Goal: Task Accomplishment & Management: Manage account settings

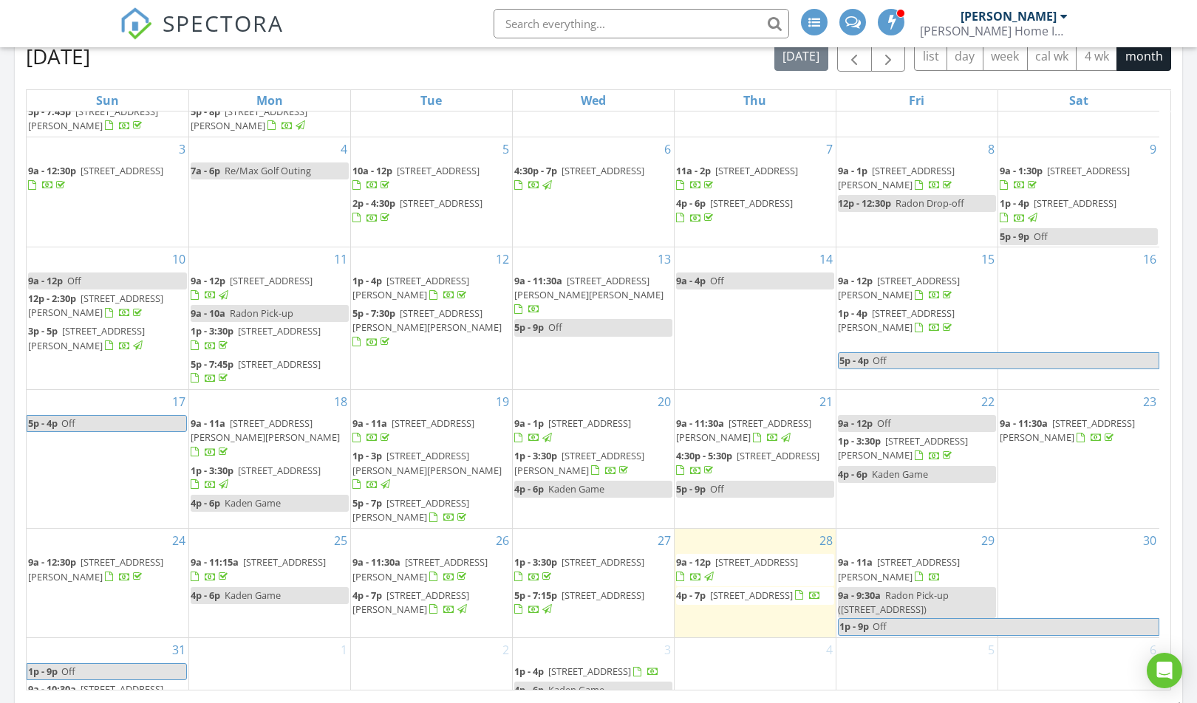
scroll to position [142, 0]
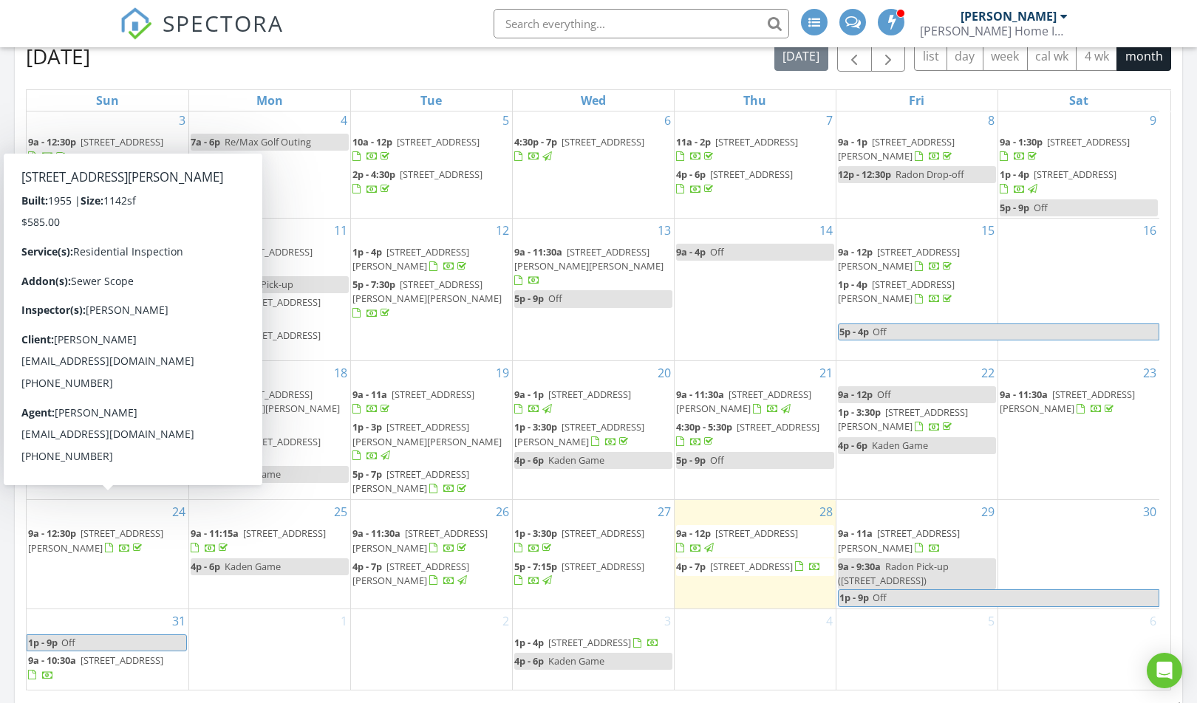
click at [127, 654] on span "20450 Midway Ave, Southfield 48075" at bounding box center [122, 660] width 83 height 13
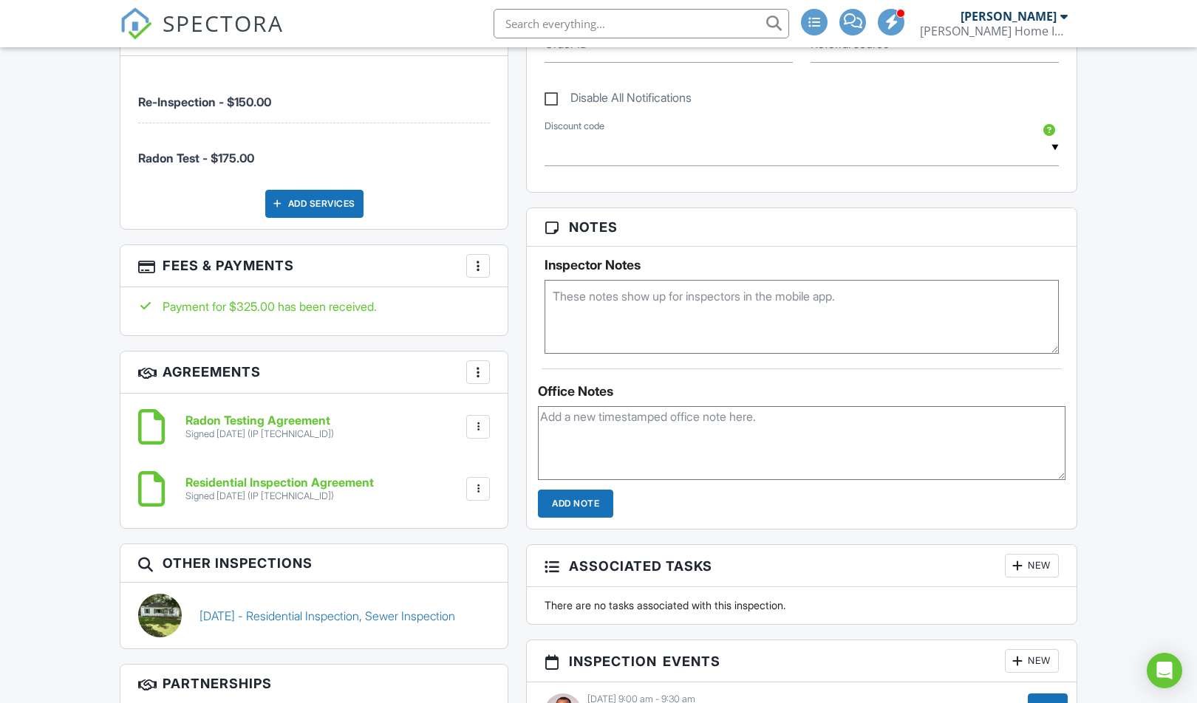
scroll to position [813, 0]
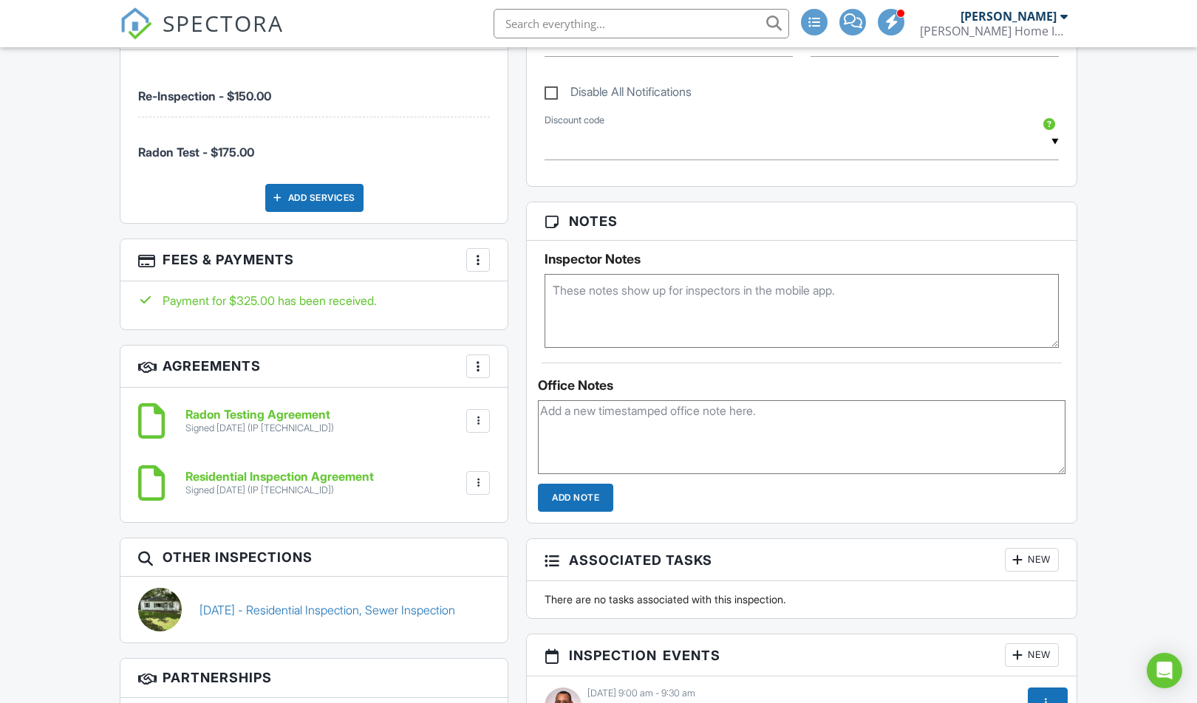
click at [476, 423] on div at bounding box center [478, 421] width 15 height 15
click at [436, 503] on li "Delete" at bounding box center [439, 498] width 84 height 37
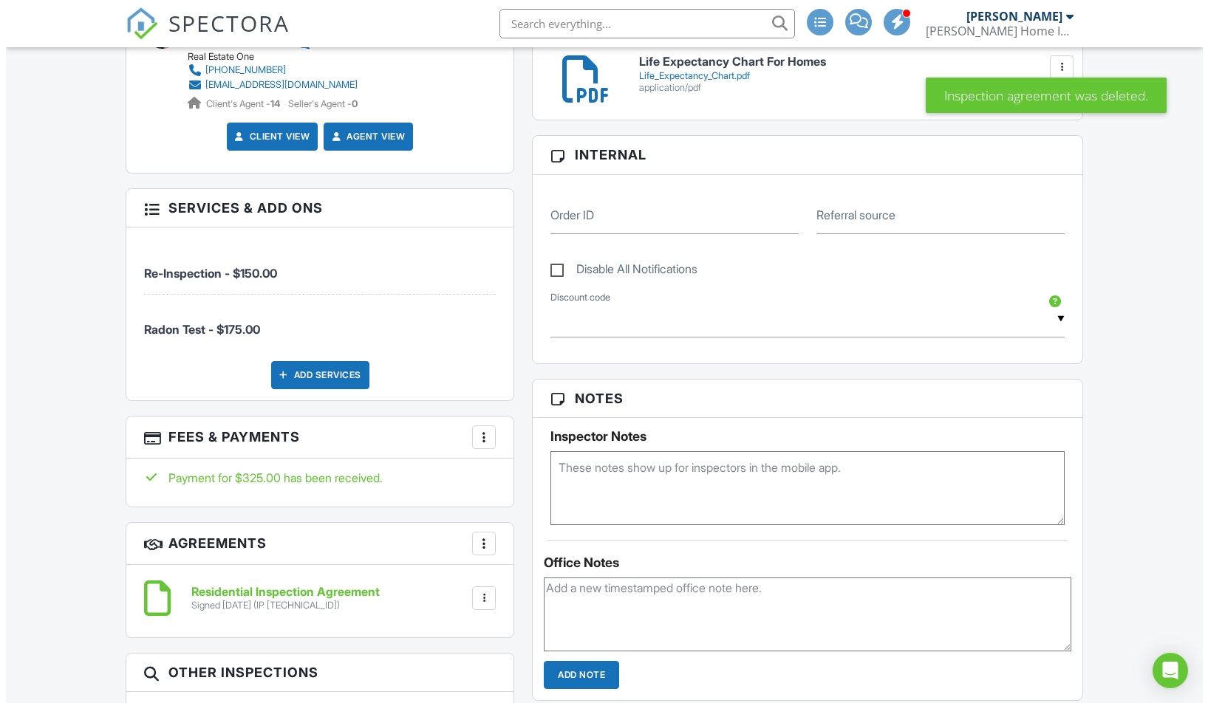
scroll to position [665, 0]
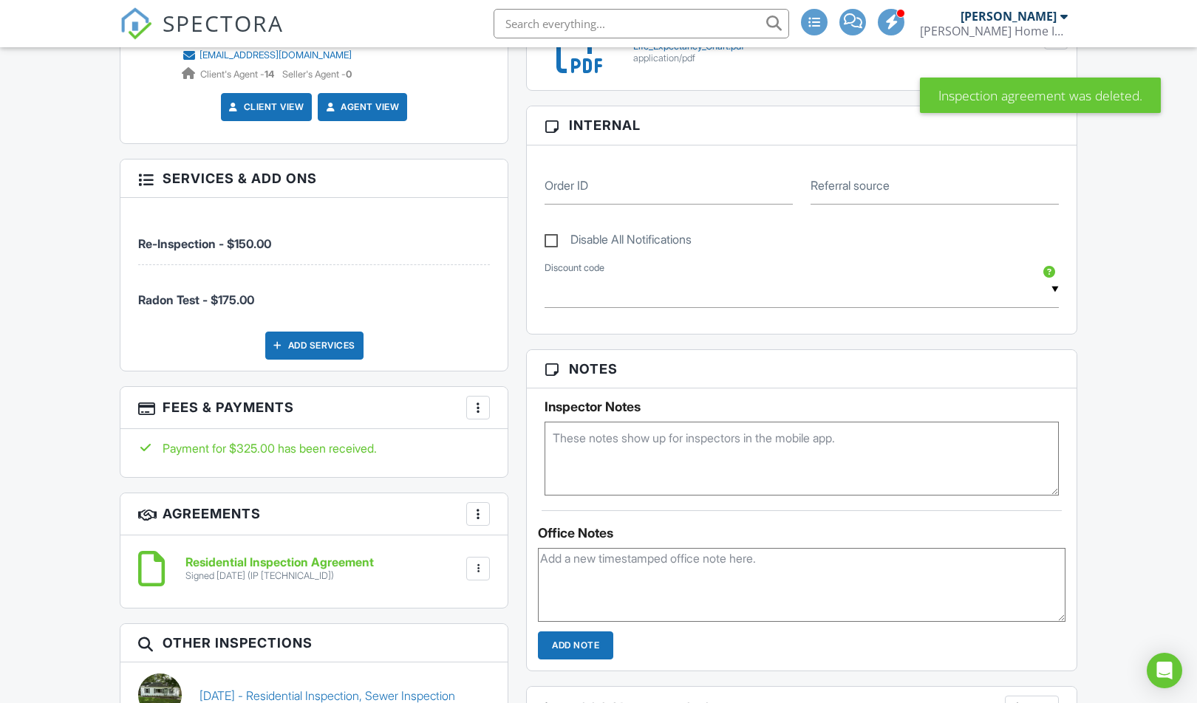
click at [479, 402] on div at bounding box center [478, 407] width 15 height 15
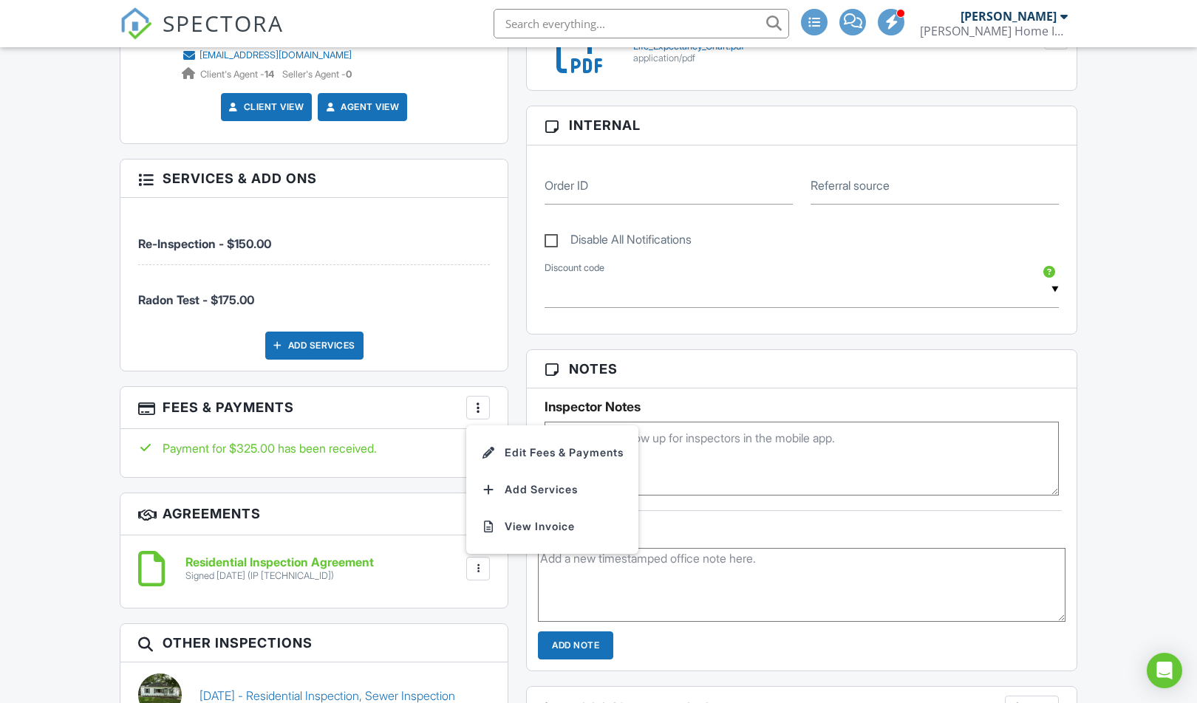
click at [537, 450] on li "Edit Fees & Payments" at bounding box center [552, 452] width 154 height 37
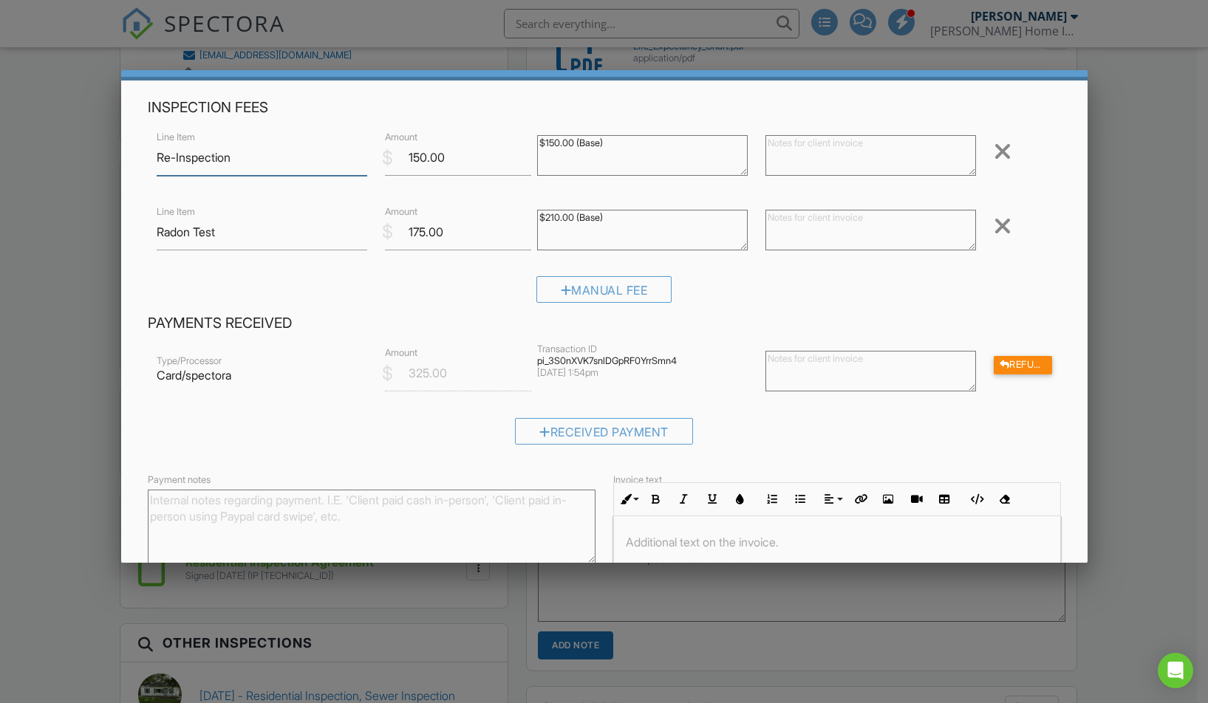
scroll to position [33, 0]
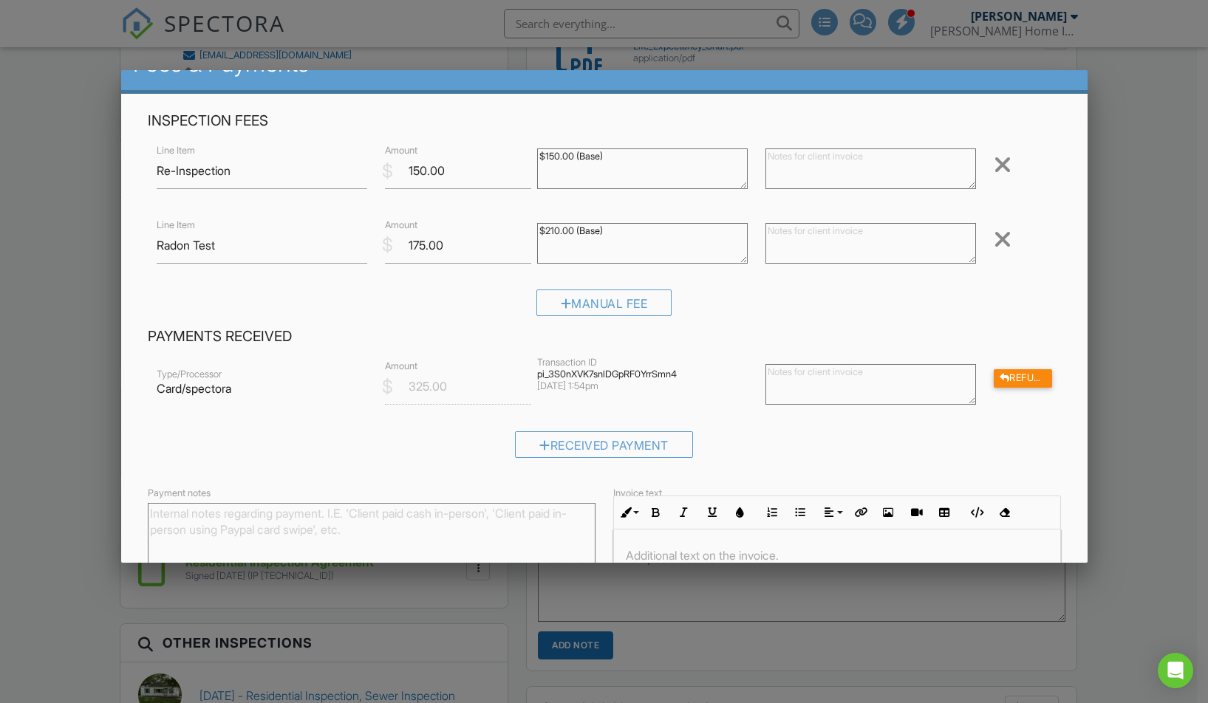
click at [994, 245] on div at bounding box center [1003, 240] width 18 height 24
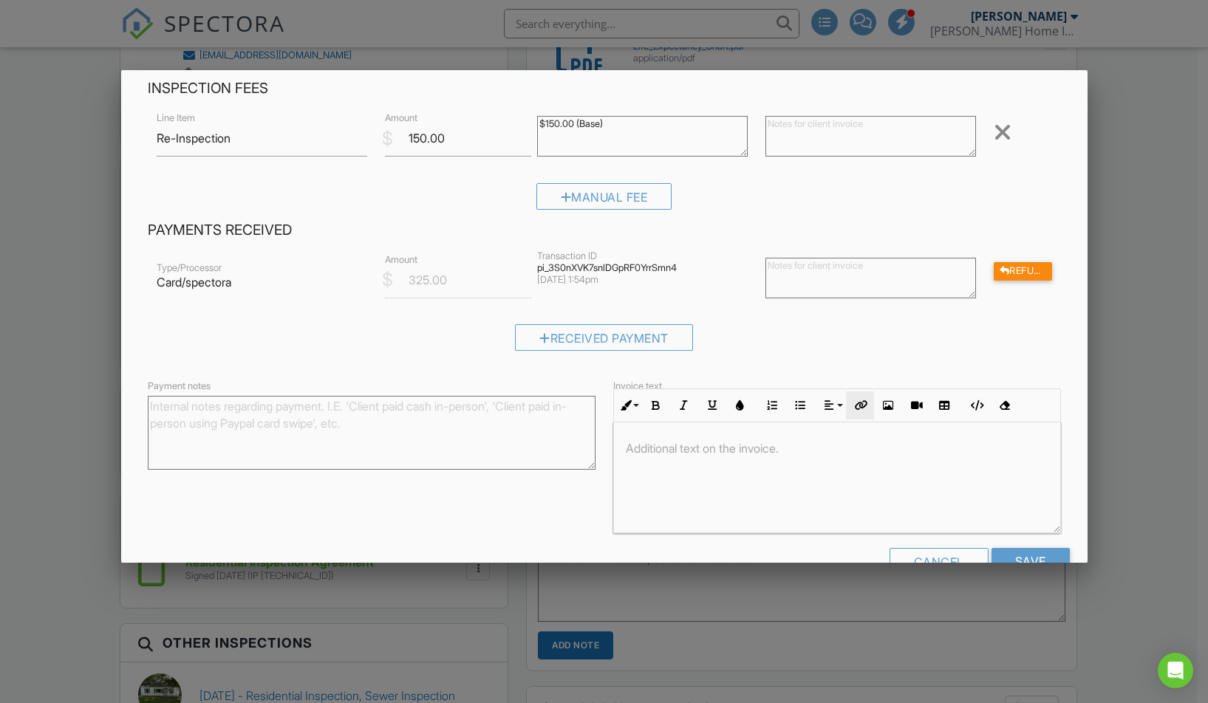
scroll to position [106, 0]
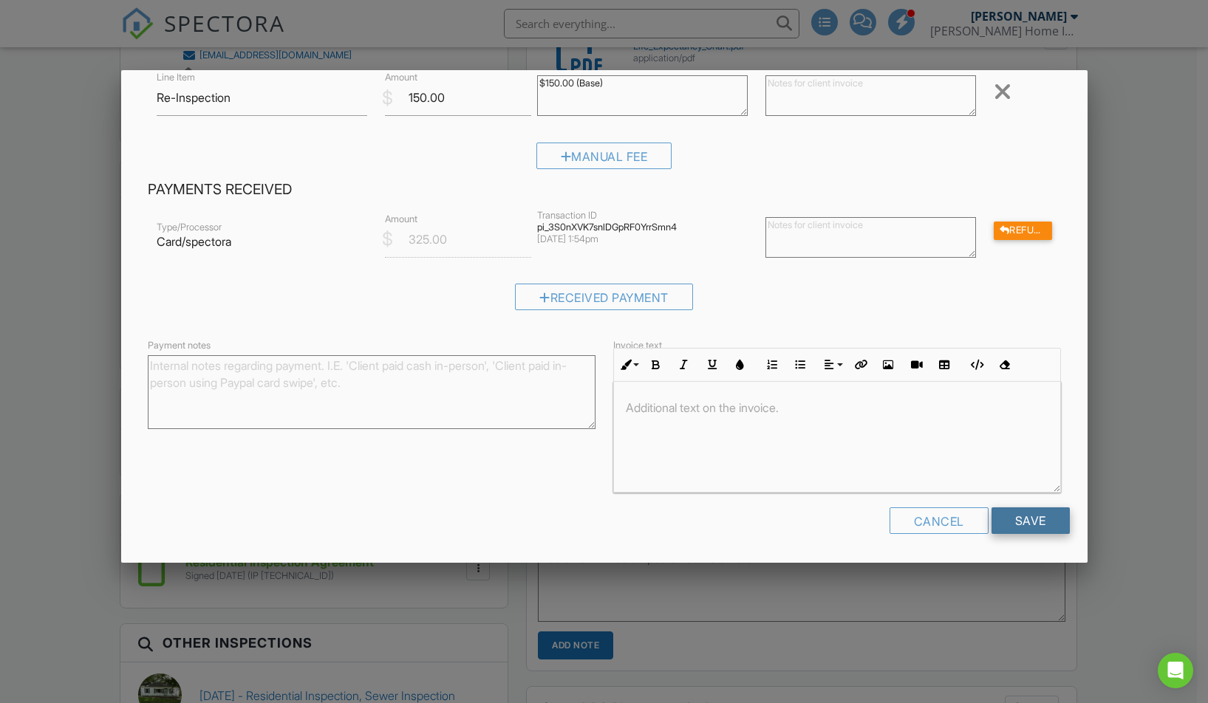
click at [1016, 525] on input "Save" at bounding box center [1030, 521] width 78 height 27
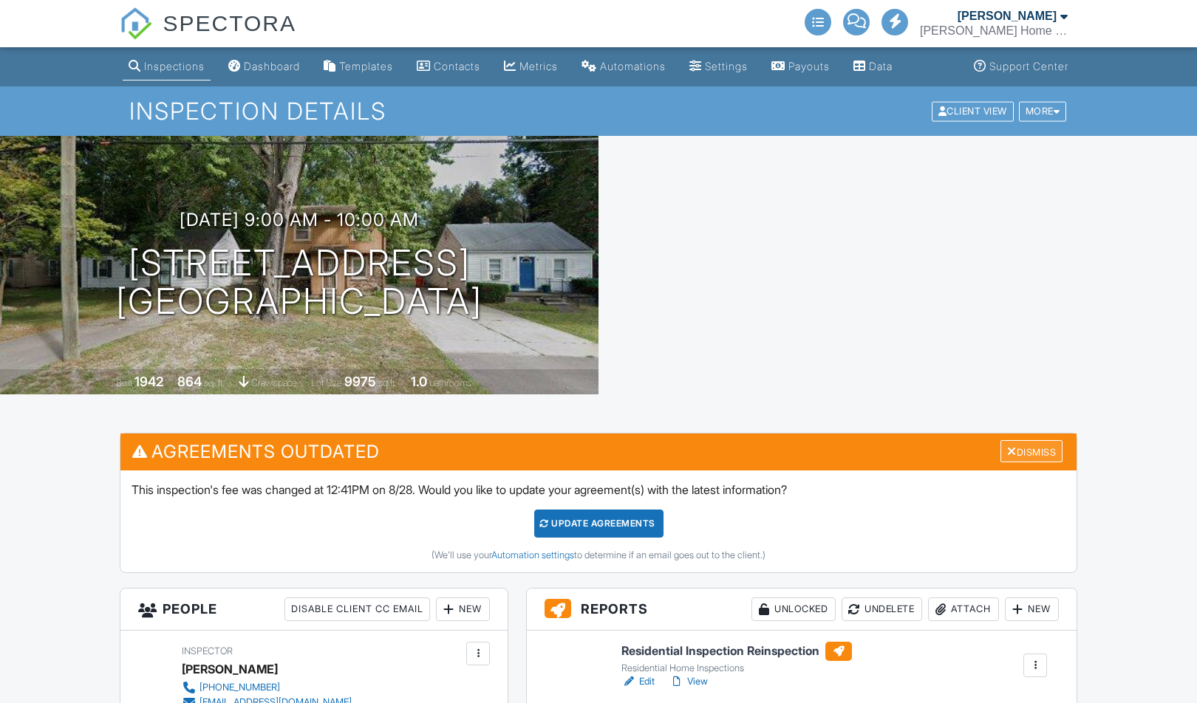
click at [1017, 437] on h3 "Agreements Outdated Dismiss" at bounding box center [598, 452] width 956 height 36
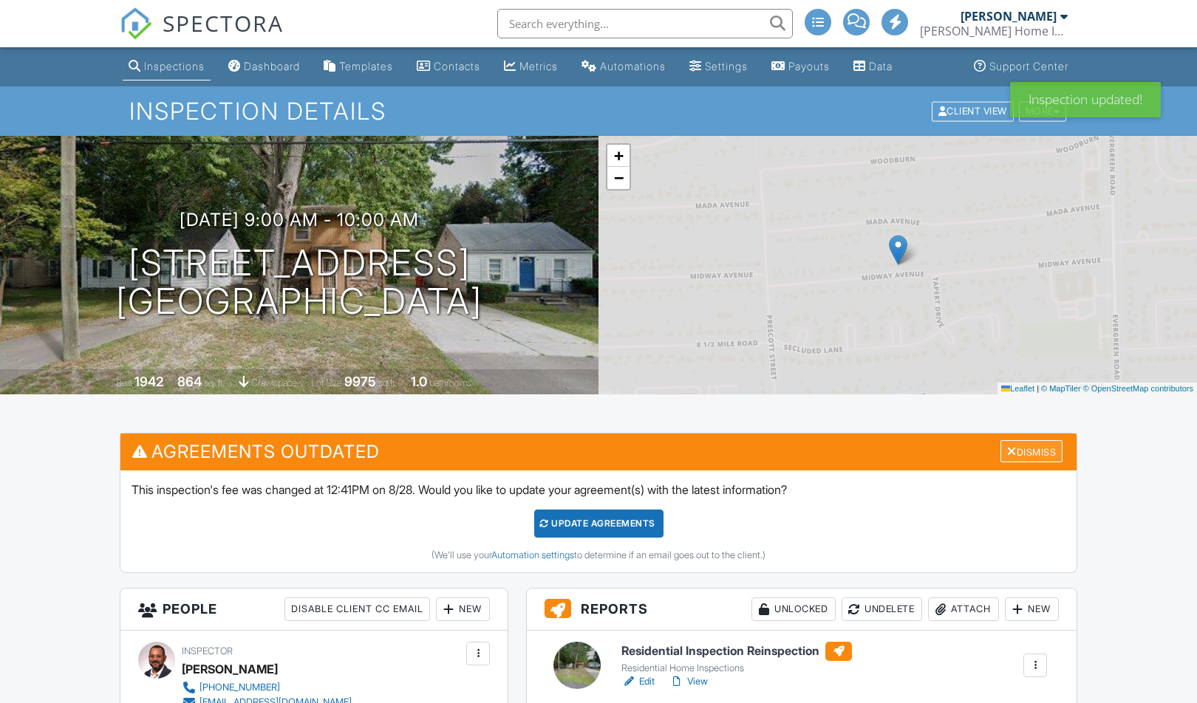
click at [1014, 454] on div "Dismiss" at bounding box center [1031, 451] width 62 height 23
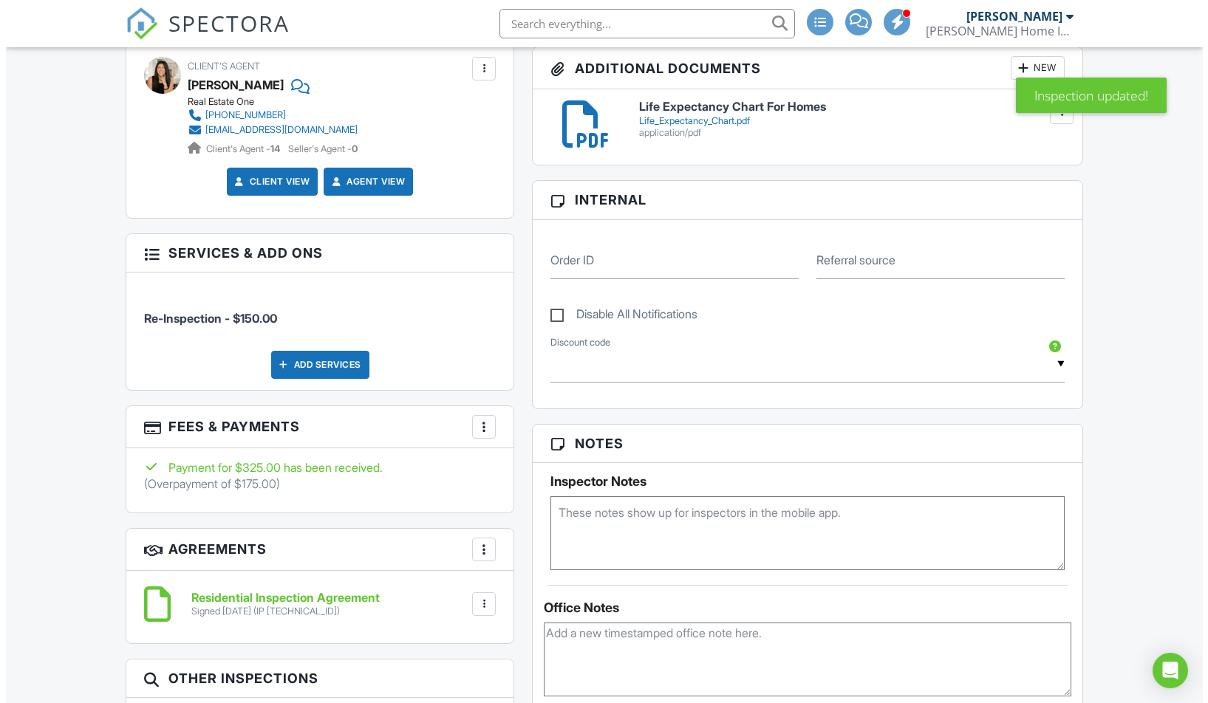
scroll to position [591, 0]
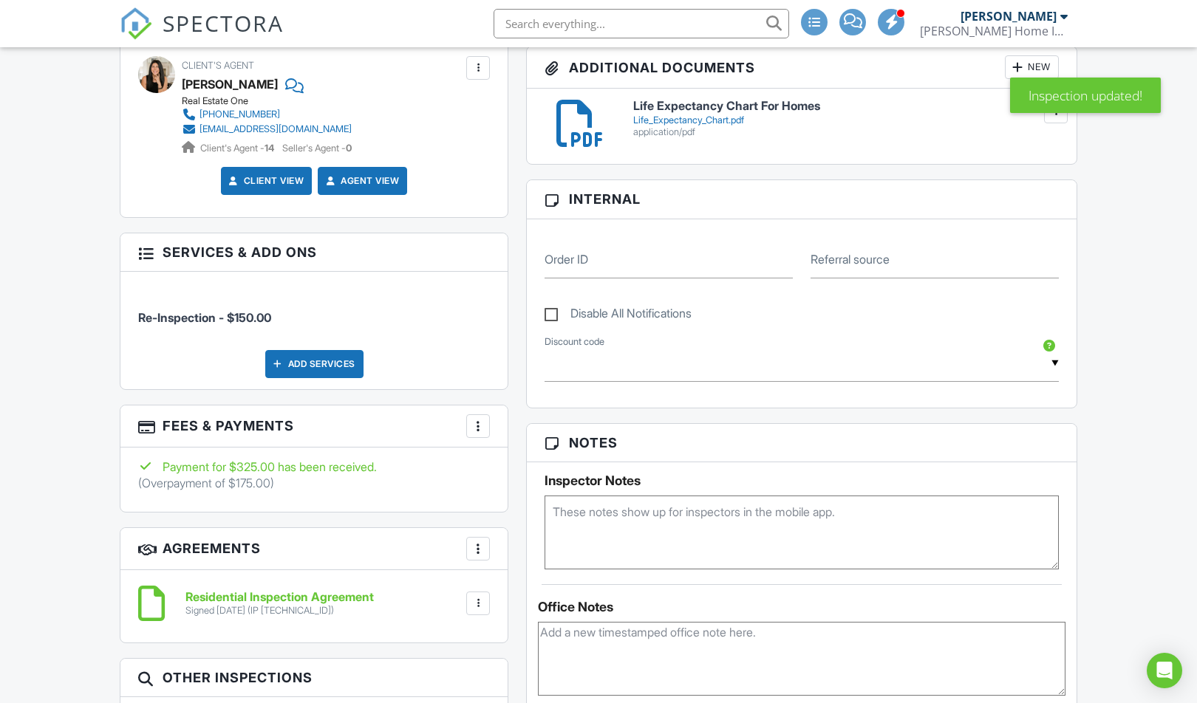
click at [473, 428] on div at bounding box center [478, 426] width 15 height 15
click at [541, 474] on li "Edit Fees & Payments" at bounding box center [552, 471] width 154 height 37
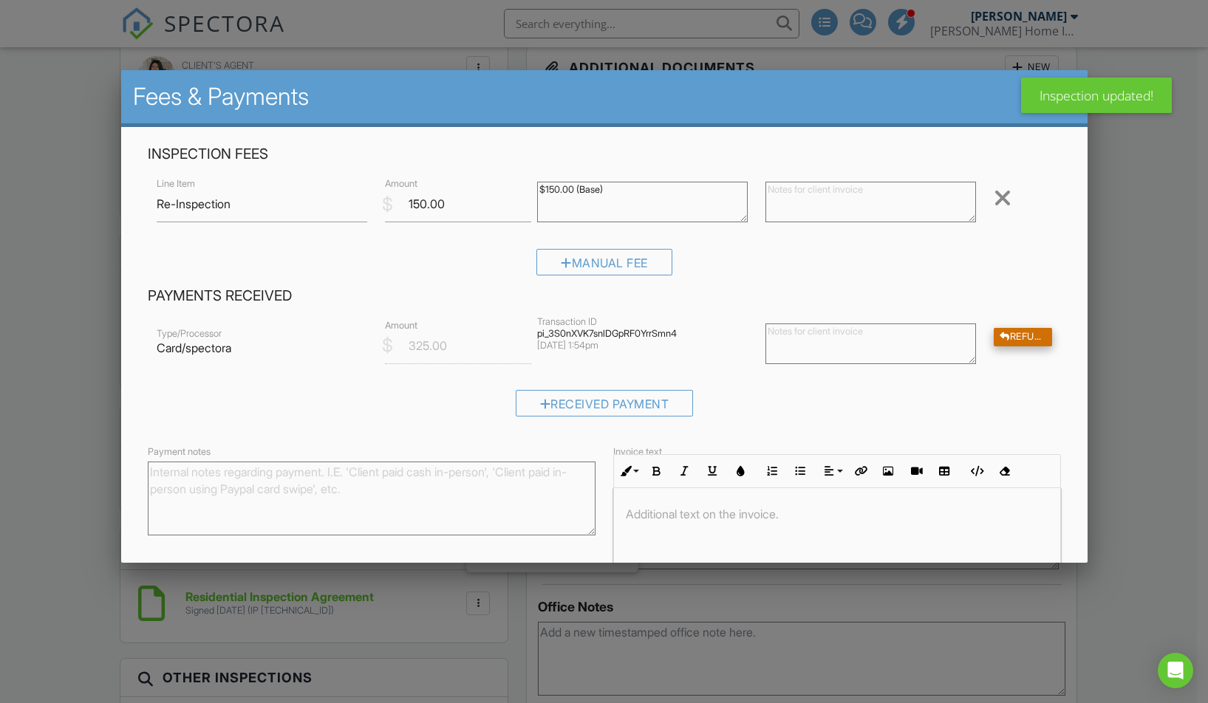
click at [1034, 328] on div "Refund" at bounding box center [1023, 337] width 58 height 18
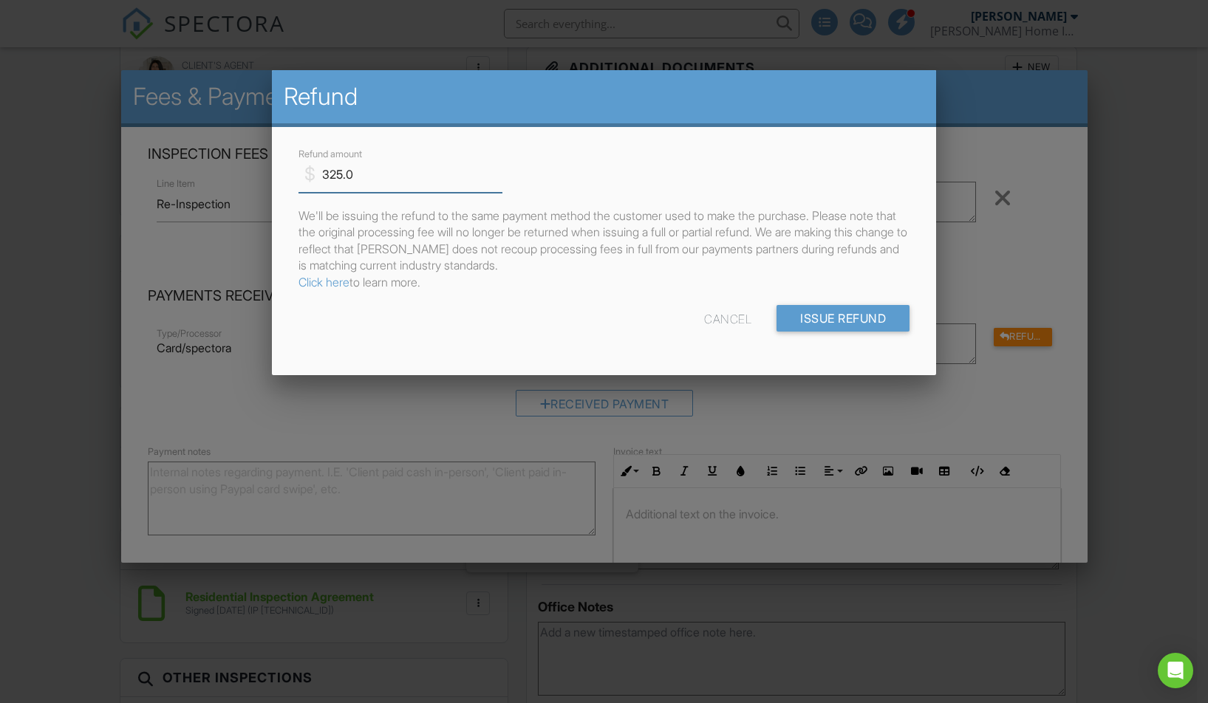
drag, startPoint x: 327, startPoint y: 176, endPoint x: 306, endPoint y: 177, distance: 20.7
click at [306, 177] on div "$ Refund amount 325.0" at bounding box center [394, 175] width 192 height 36
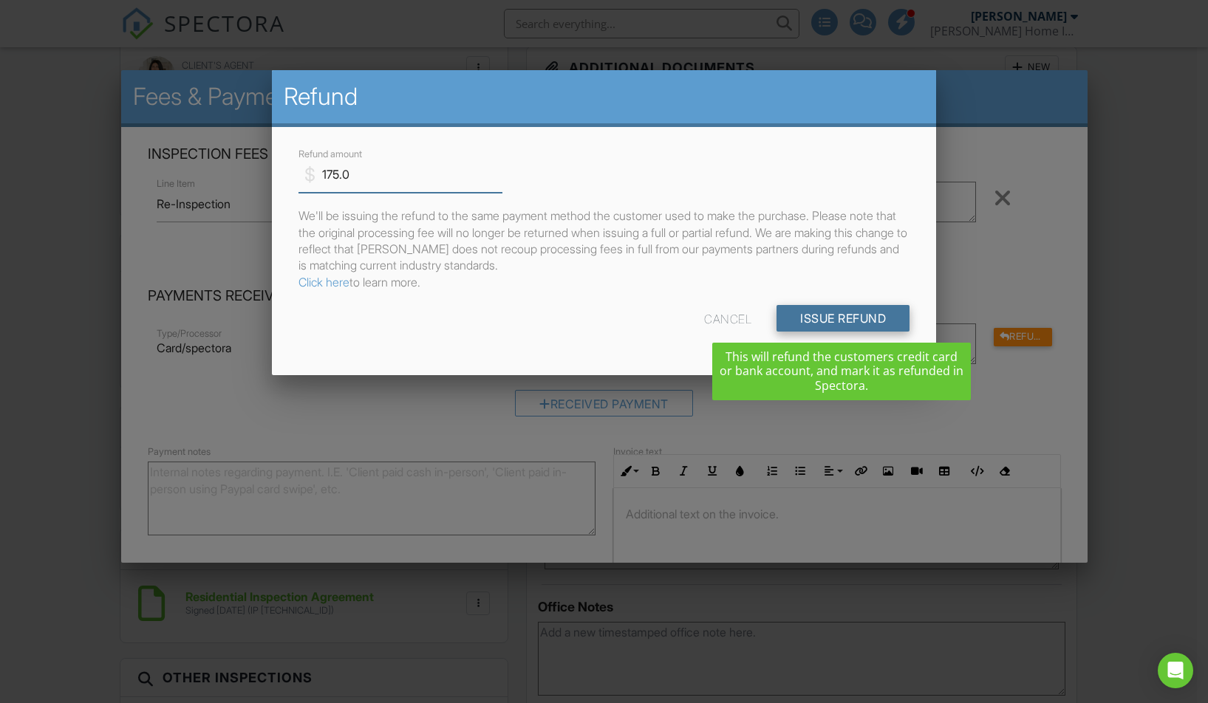
type input "175.0"
click at [809, 312] on input "Issue Refund" at bounding box center [842, 318] width 133 height 27
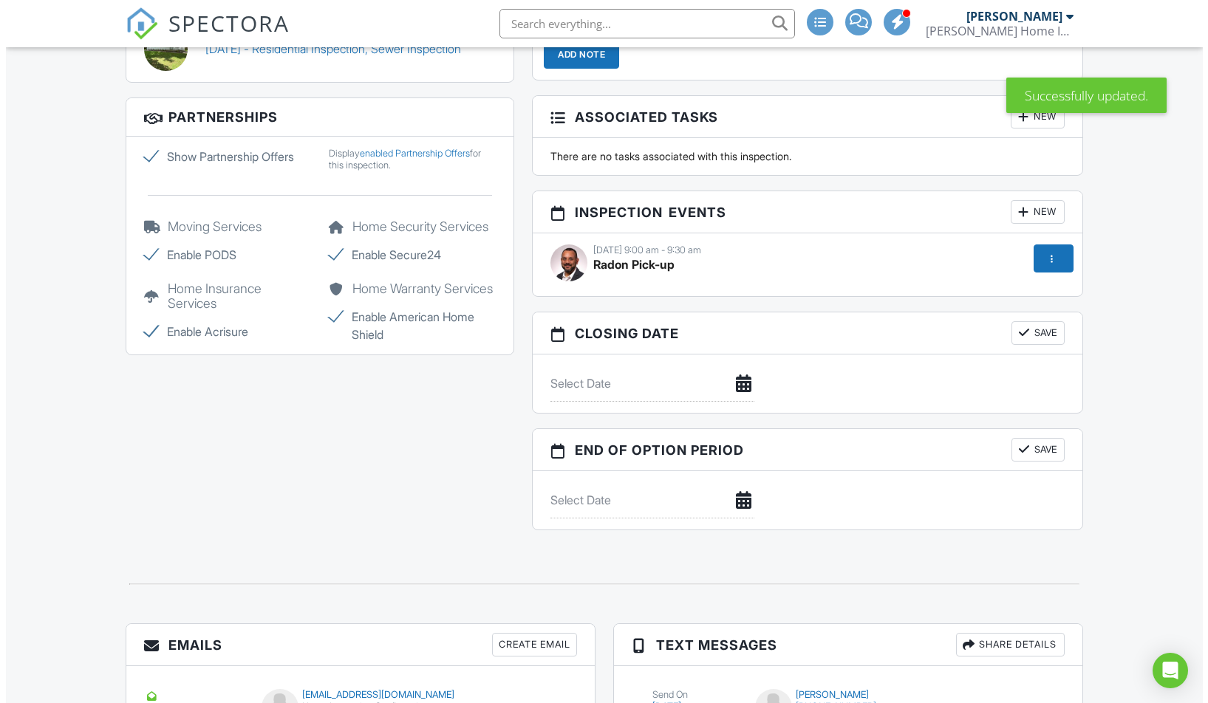
scroll to position [1182, 0]
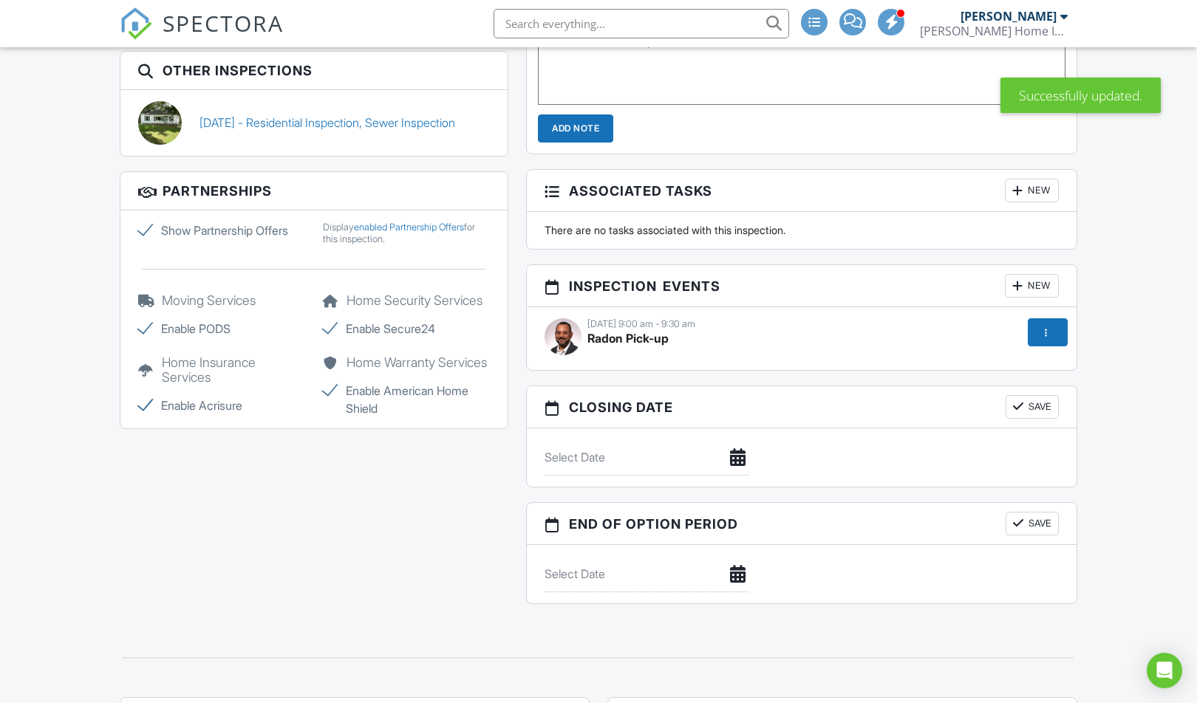
click at [1039, 335] on div at bounding box center [1046, 332] width 15 height 15
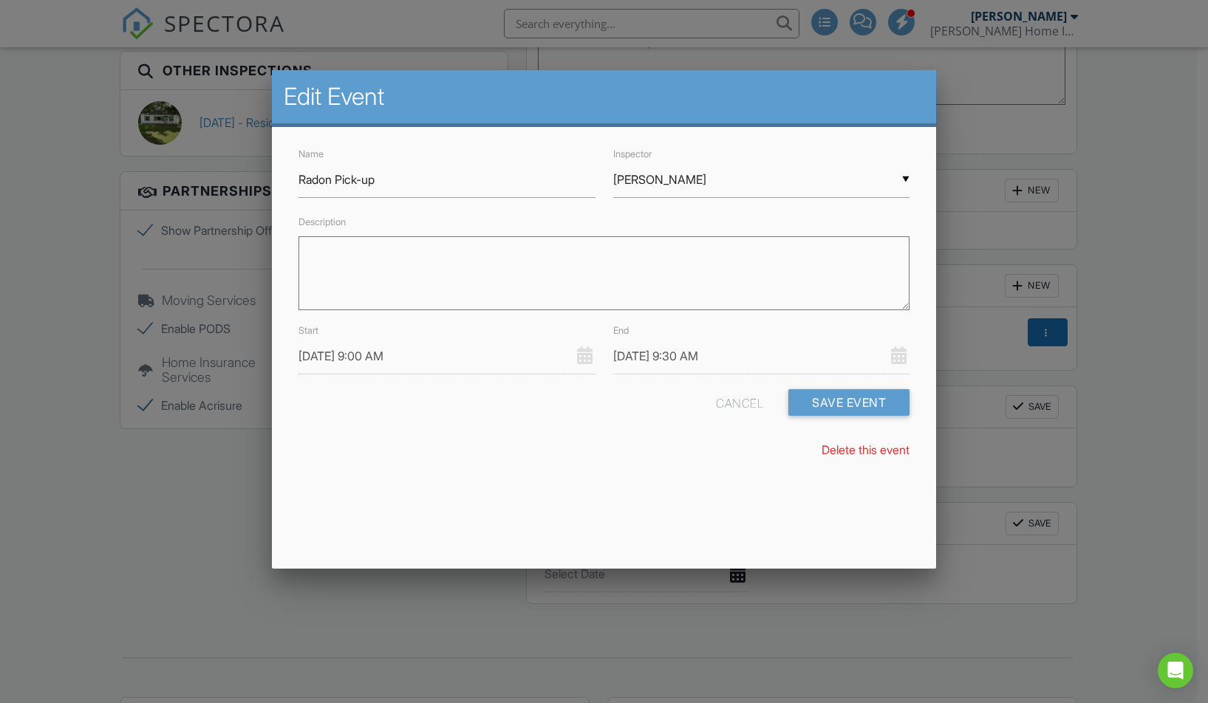
click at [874, 448] on link "Delete this event" at bounding box center [866, 450] width 88 height 15
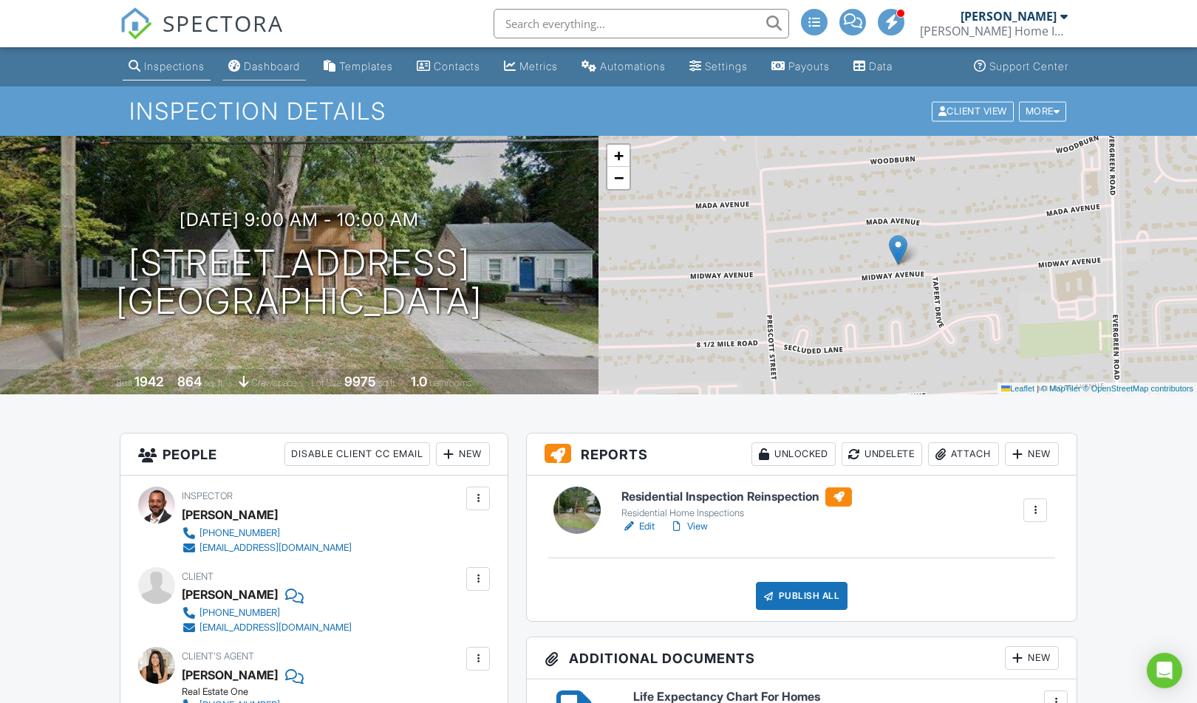
click at [258, 62] on div "Dashboard" at bounding box center [272, 66] width 56 height 13
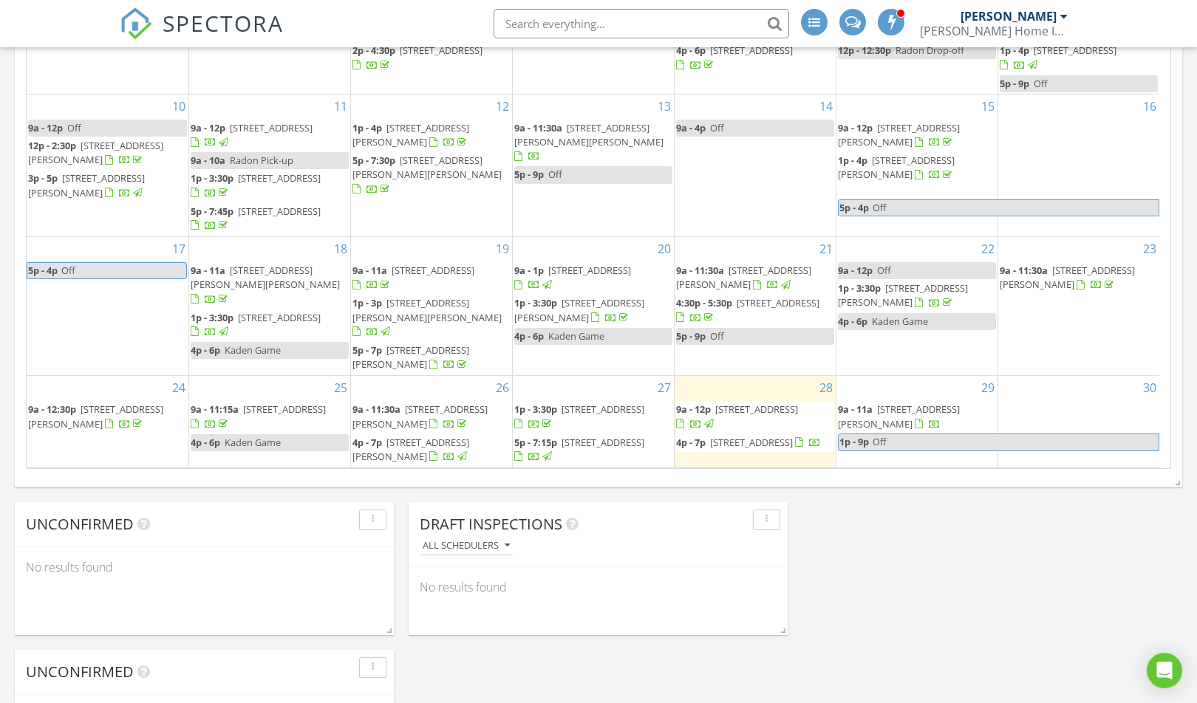
scroll to position [125, 0]
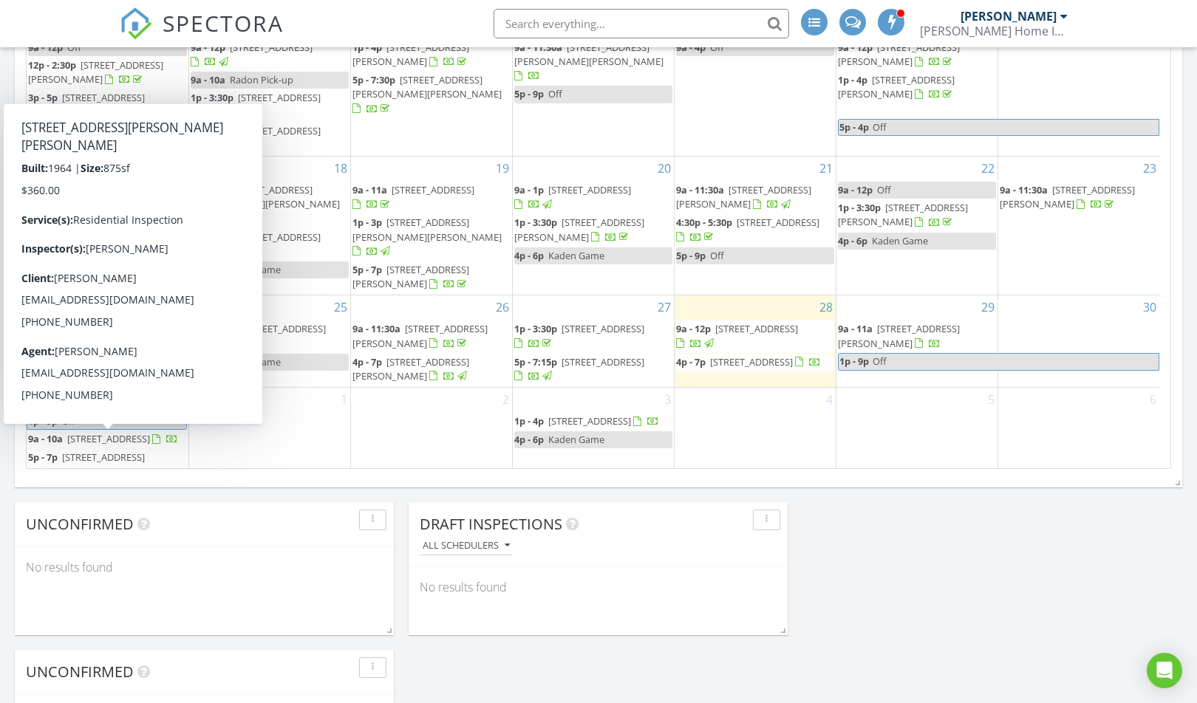
click at [157, 451] on span "[STREET_ADDRESS][PERSON_NAME][PERSON_NAME]" at bounding box center [102, 464] width 149 height 27
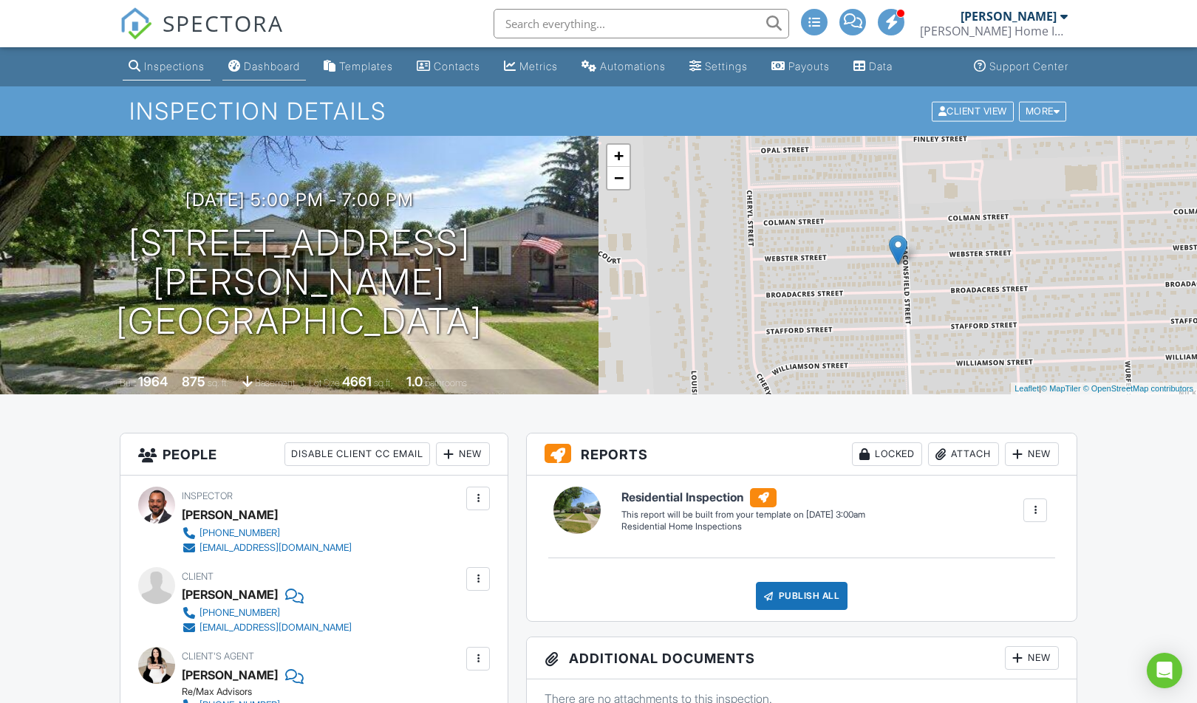
click at [274, 71] on div "Dashboard" at bounding box center [272, 66] width 56 height 13
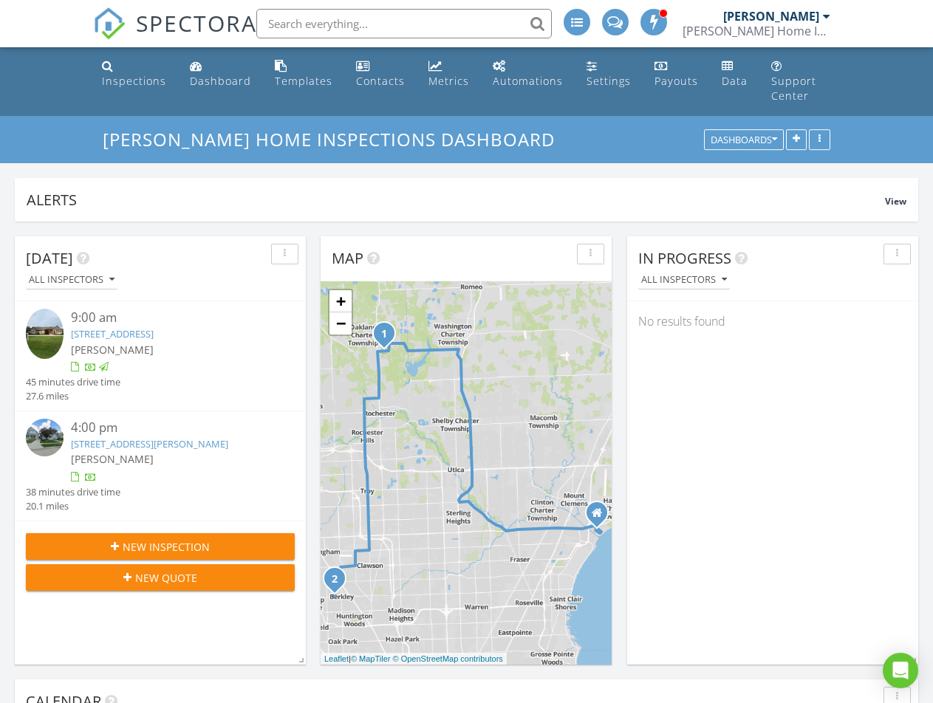
scroll to position [1848, 956]
click at [154, 327] on link "[STREET_ADDRESS]" at bounding box center [112, 333] width 83 height 13
